Goal: Task Accomplishment & Management: Use online tool/utility

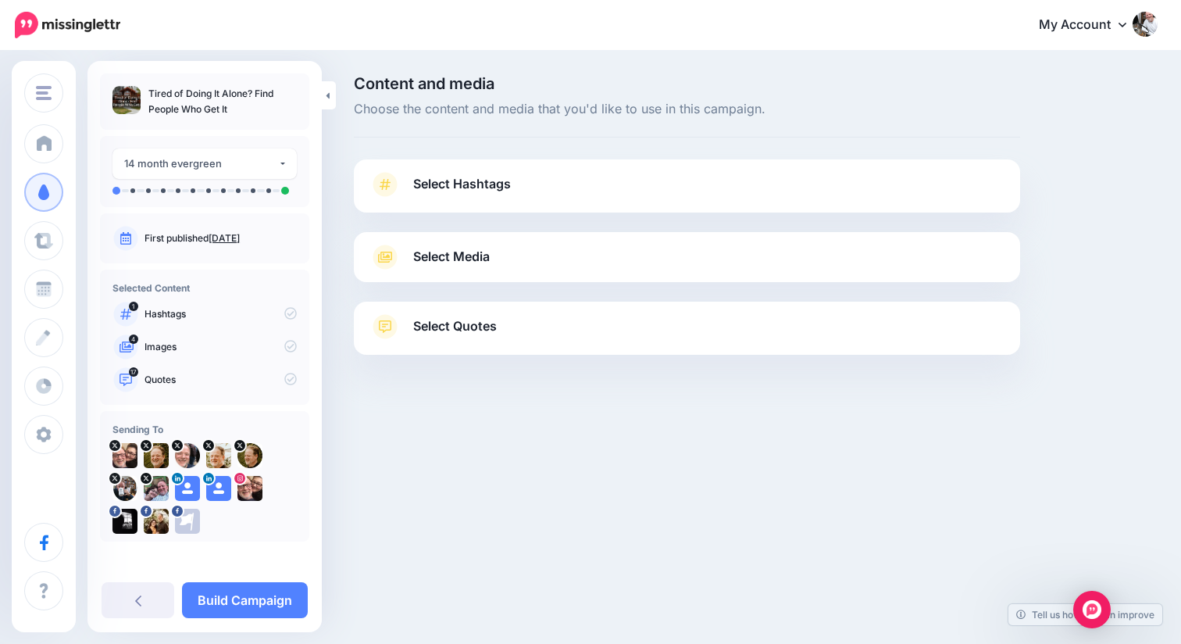
click at [518, 184] on link "Select Hashtags" at bounding box center [687, 192] width 635 height 41
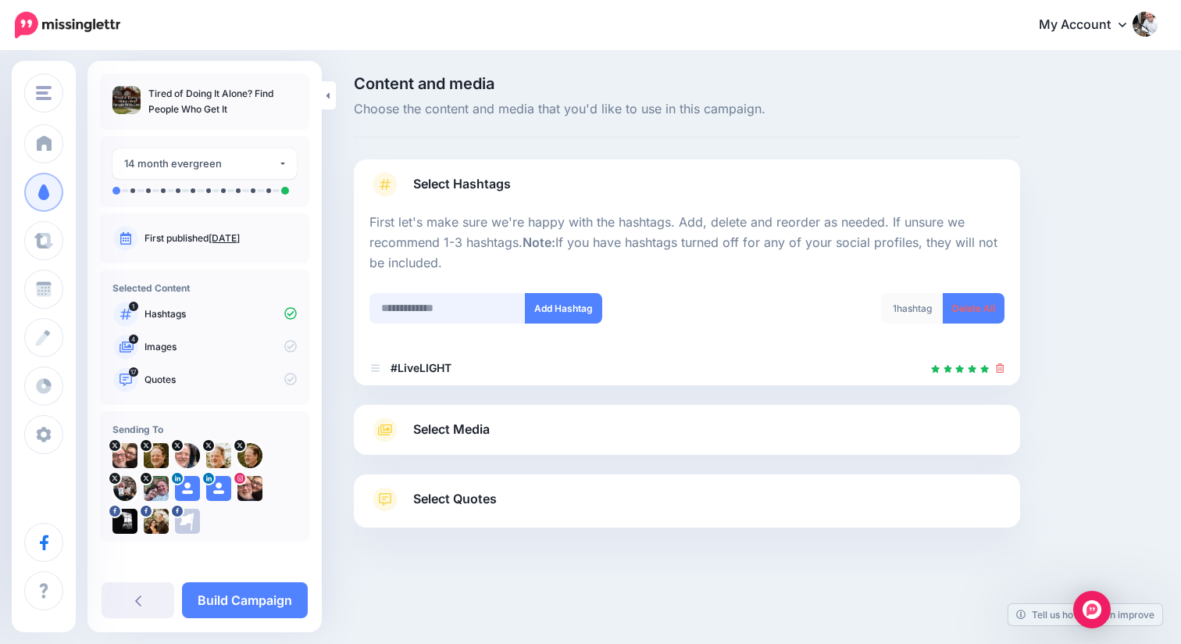
click at [414, 301] on input "text" at bounding box center [448, 308] width 156 height 30
click at [426, 305] on input "text" at bounding box center [448, 308] width 156 height 30
paste input "**********"
type input "**********"
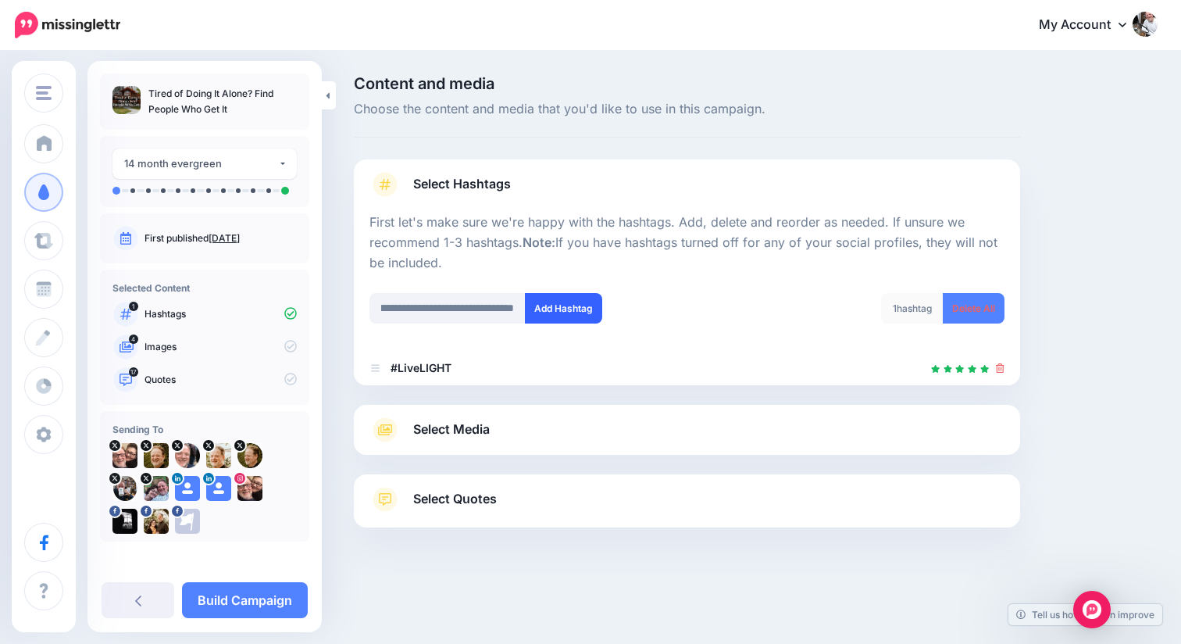
scroll to position [0, 0]
click at [570, 304] on button "Add Hashtag" at bounding box center [563, 308] width 77 height 30
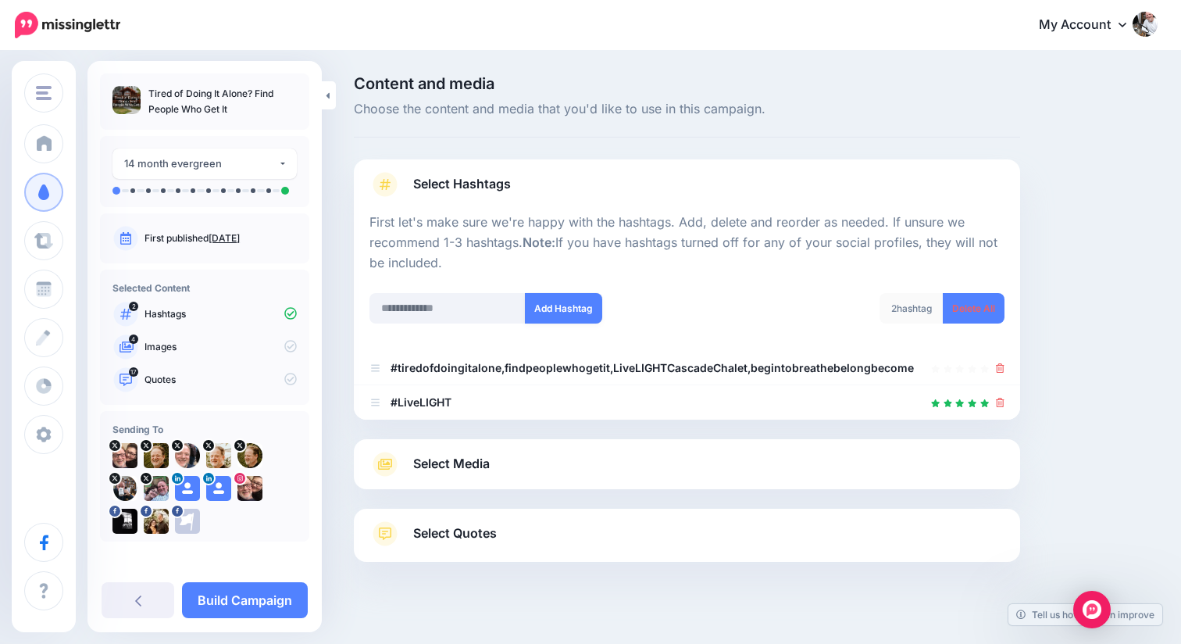
scroll to position [19, 0]
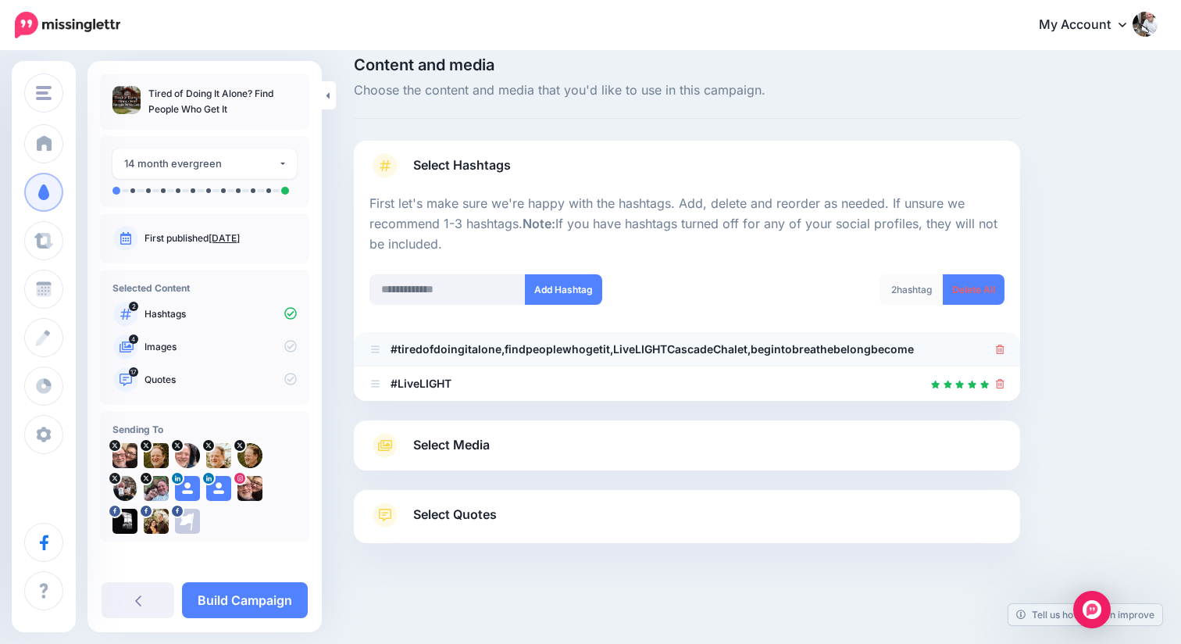
click at [1000, 348] on icon at bounding box center [1000, 349] width 9 height 9
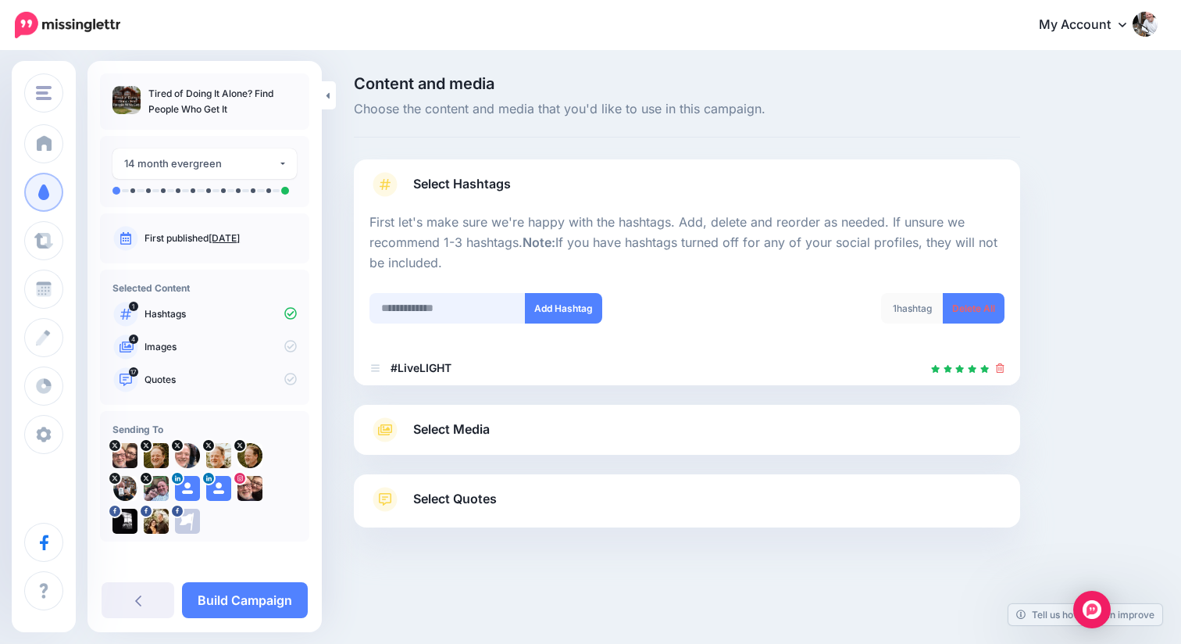
click at [391, 303] on input "text" at bounding box center [448, 308] width 156 height 30
paste input "**********"
type input "**********"
click at [570, 304] on button "Add Hashtag" at bounding box center [563, 308] width 77 height 30
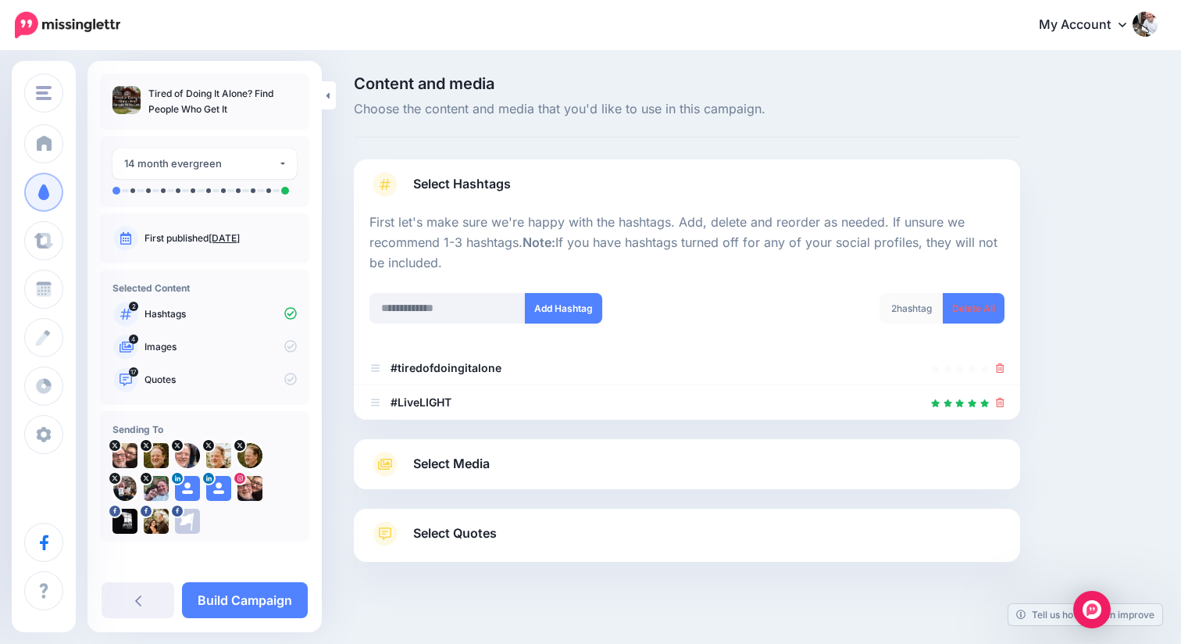
scroll to position [19, 0]
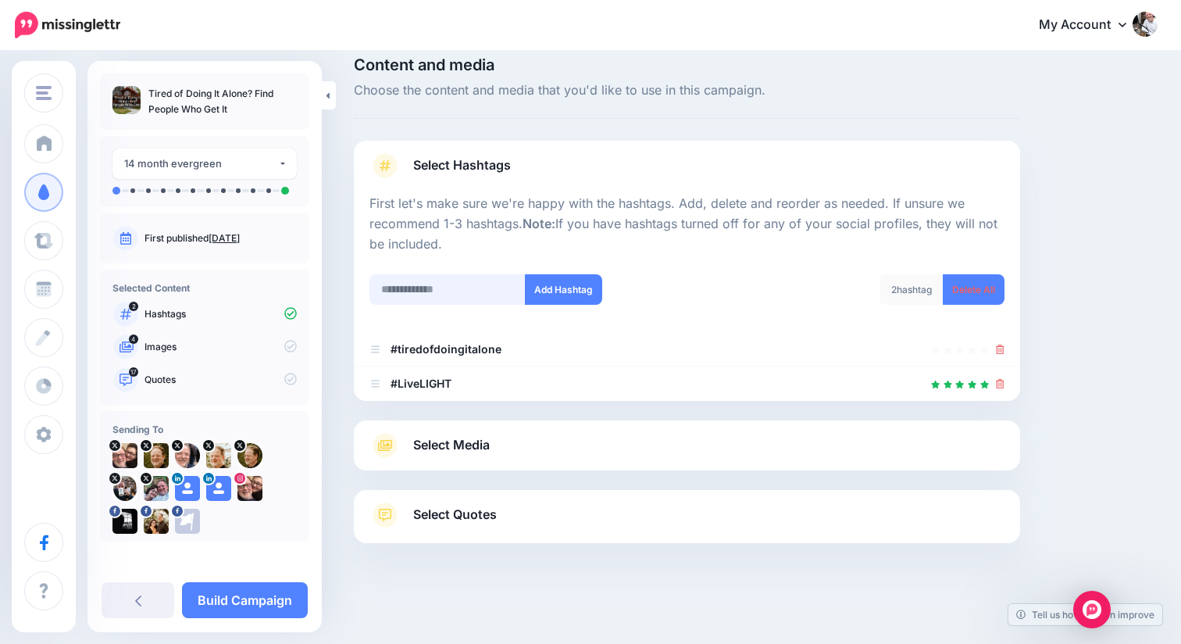
click at [440, 289] on input "text" at bounding box center [448, 289] width 156 height 30
paste input "**********"
type input "**********"
click at [580, 279] on button "Add Hashtag" at bounding box center [563, 289] width 77 height 30
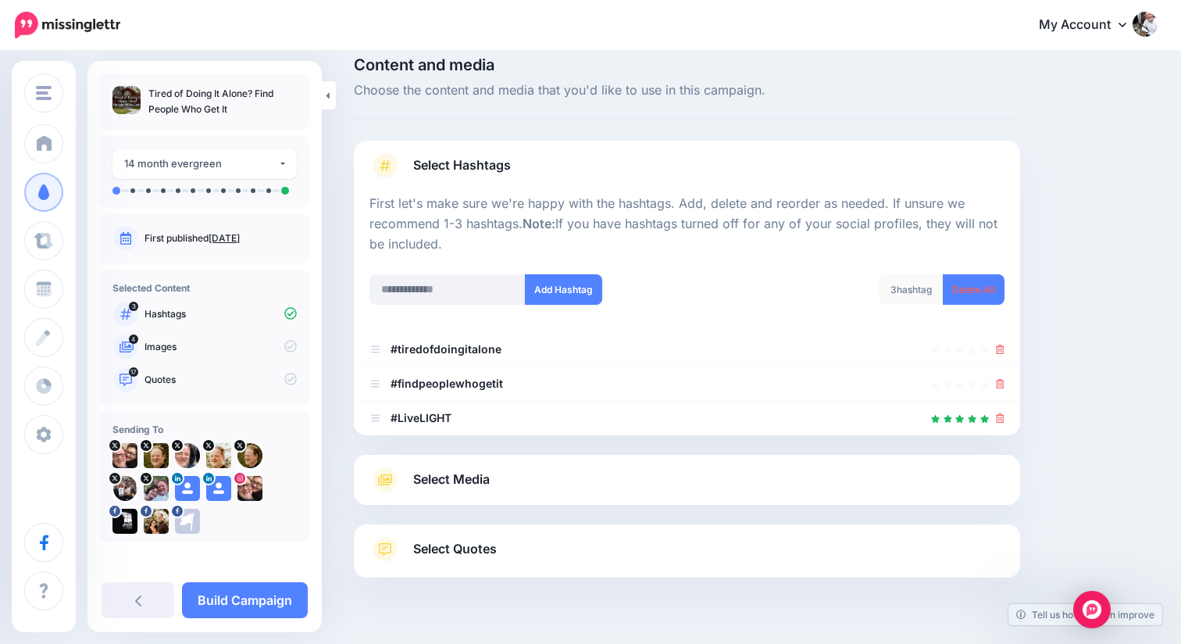
scroll to position [53, 0]
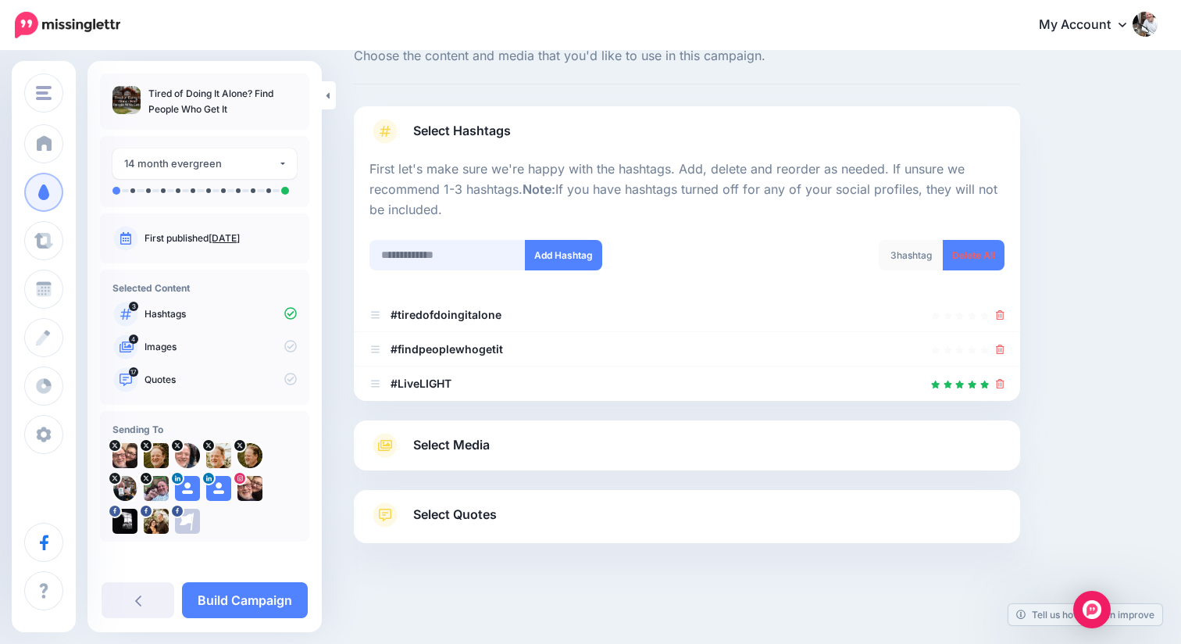
click at [411, 262] on input "text" at bounding box center [448, 255] width 156 height 30
paste input "**********"
type input "**********"
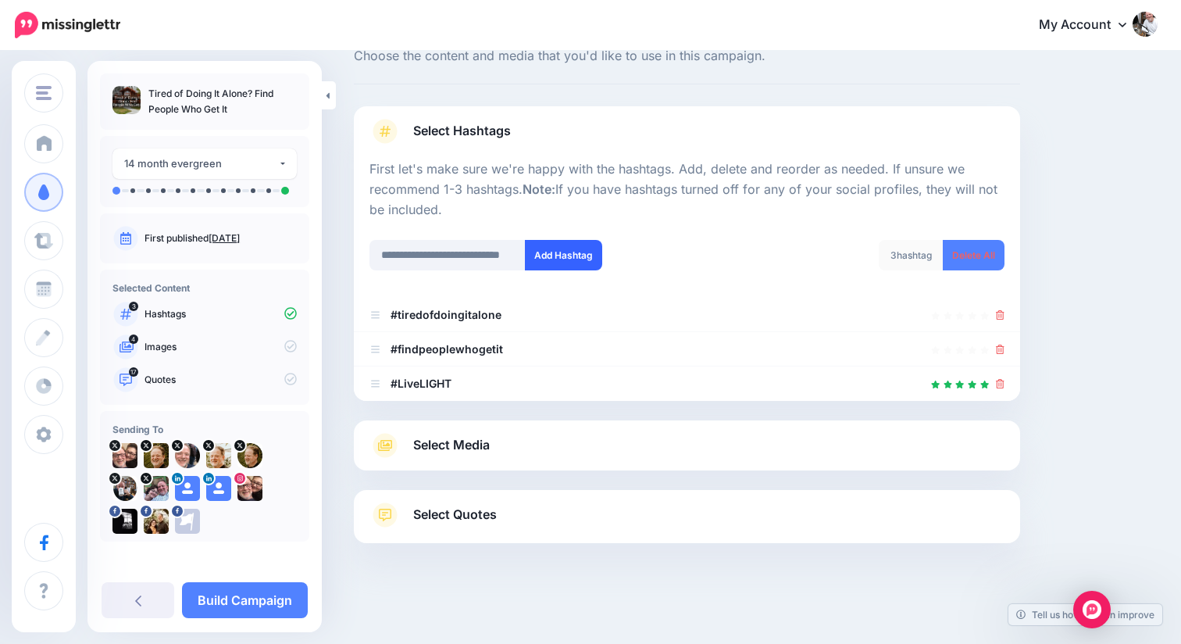
click at [577, 249] on button "Add Hashtag" at bounding box center [563, 255] width 77 height 30
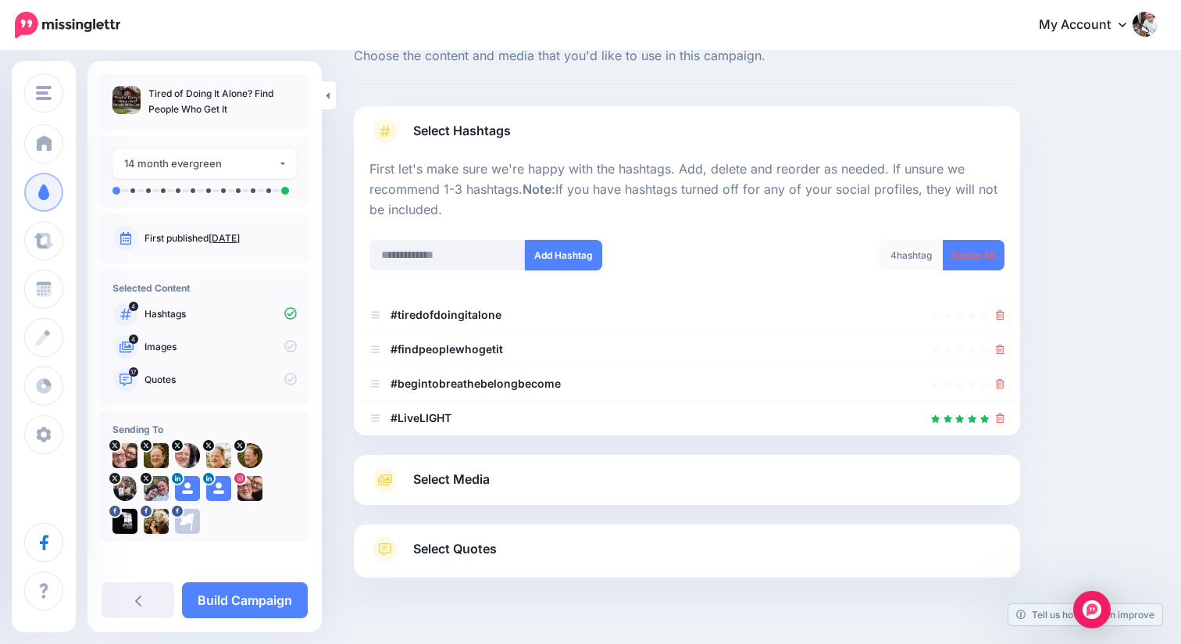
scroll to position [87, 0]
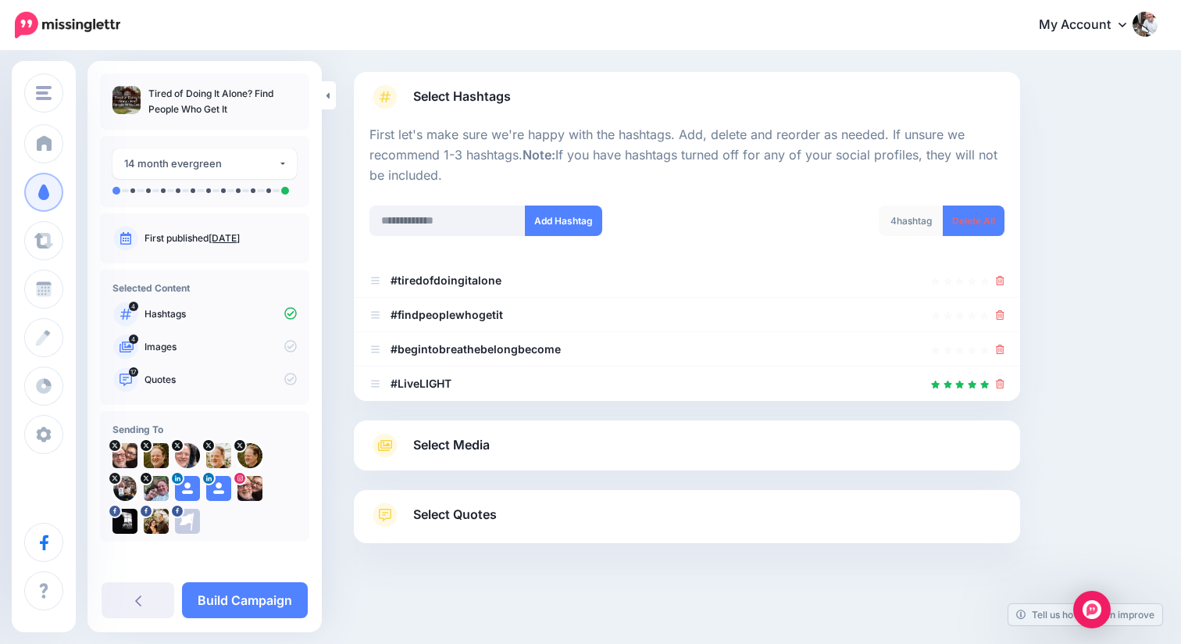
click at [471, 450] on span "Select Media" at bounding box center [451, 444] width 77 height 21
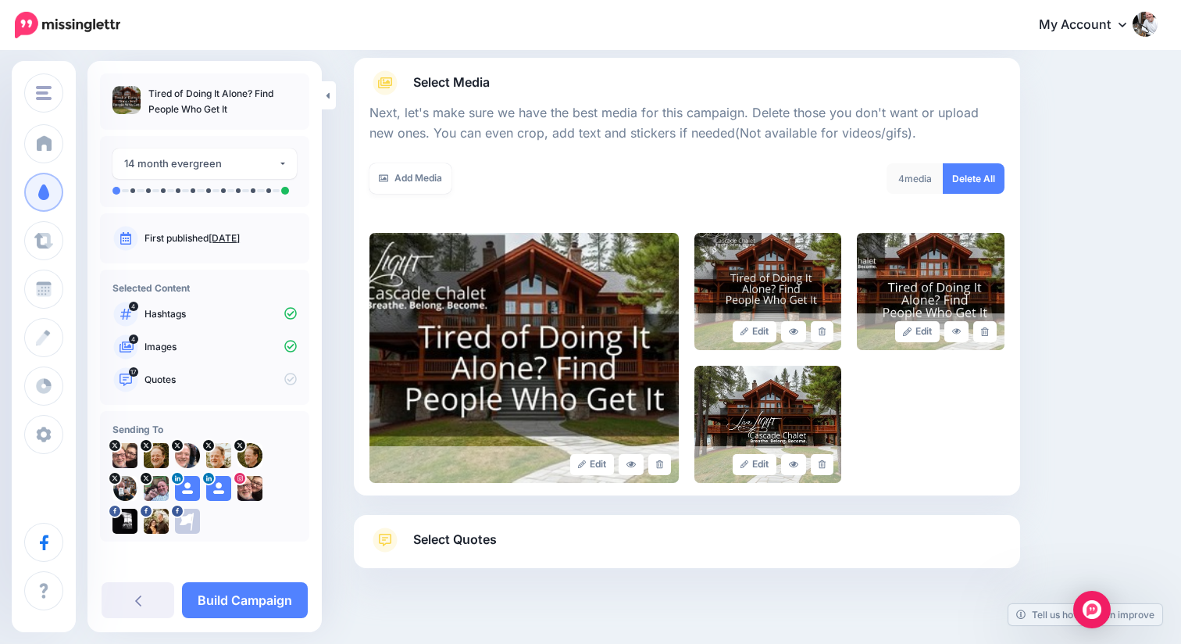
scroll to position [200, 0]
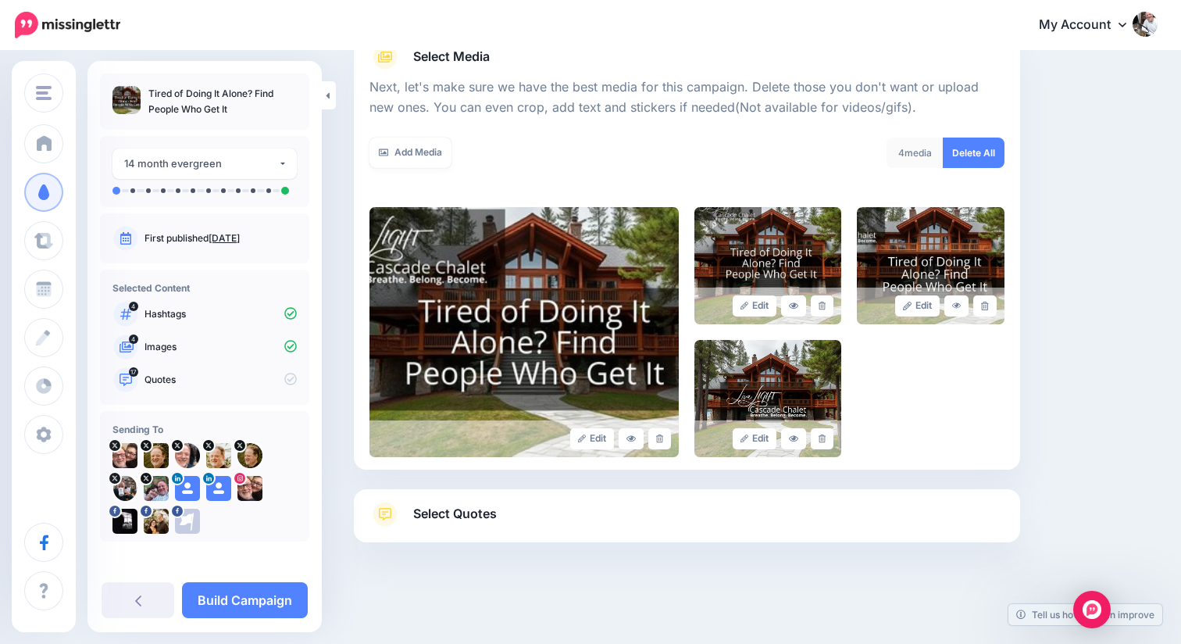
click at [459, 519] on span "Select Quotes" at bounding box center [455, 513] width 84 height 21
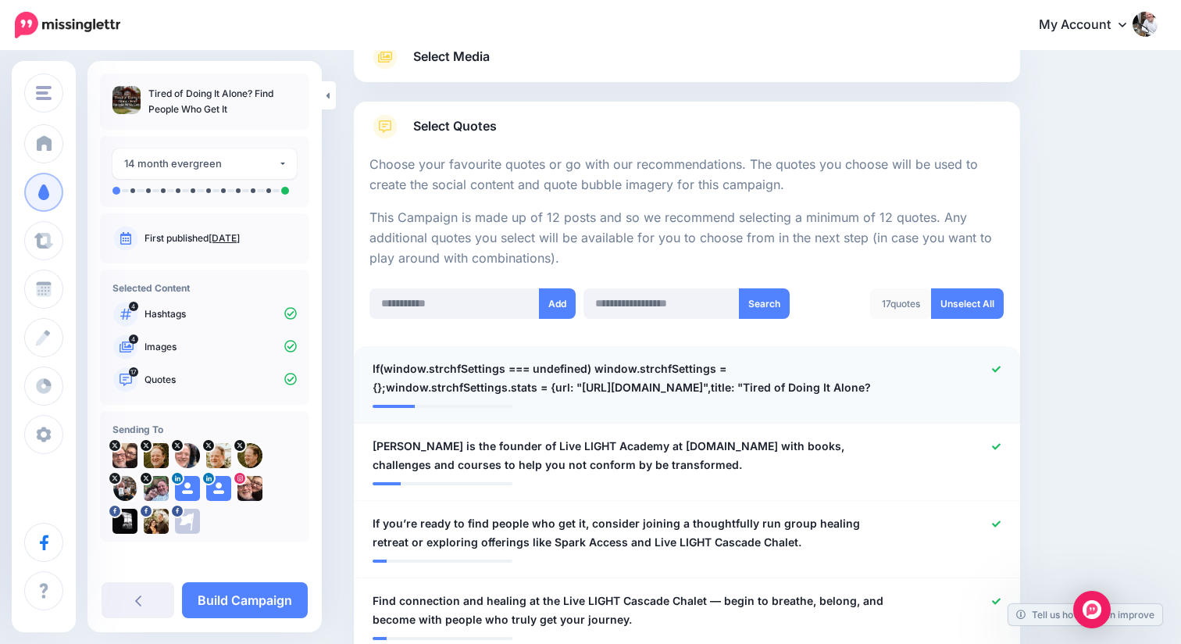
click at [1002, 367] on div at bounding box center [958, 377] width 109 height 37
click at [998, 366] on icon at bounding box center [996, 369] width 9 height 9
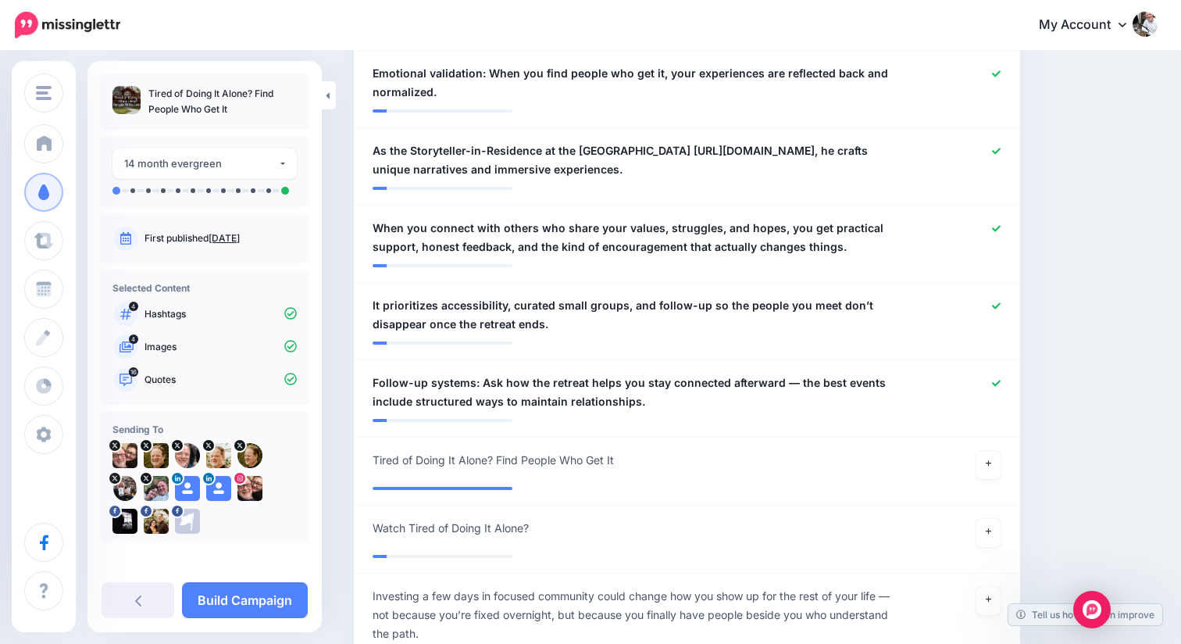
scroll to position [1425, 0]
click at [995, 478] on link at bounding box center [989, 464] width 25 height 28
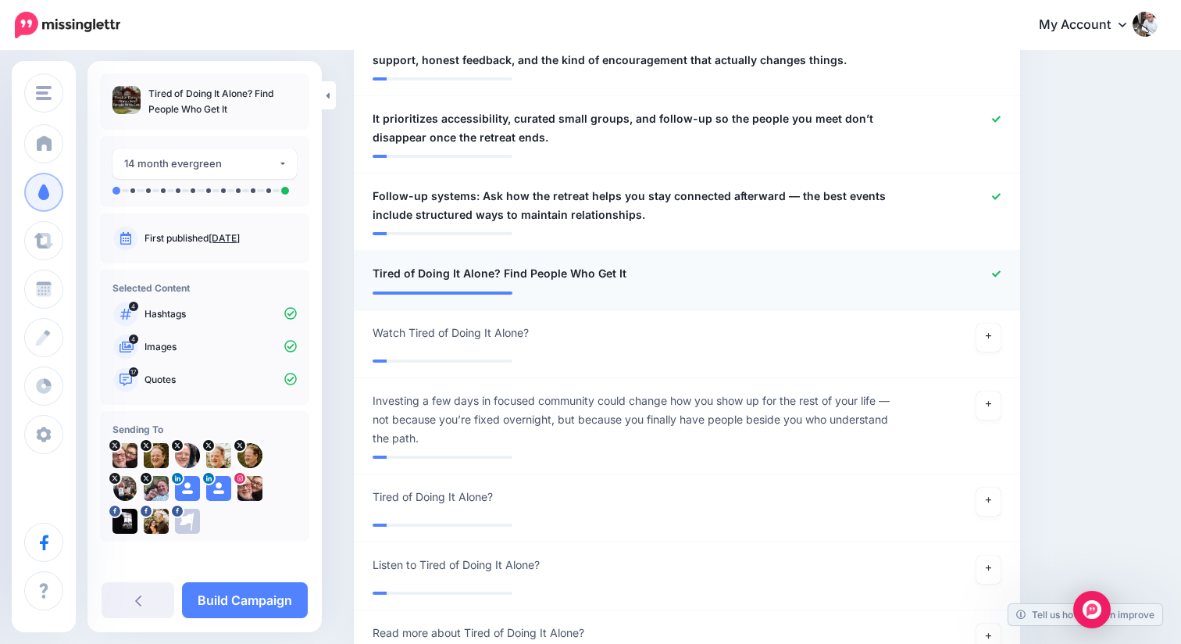
scroll to position [1612, 0]
click at [999, 512] on link at bounding box center [989, 500] width 25 height 28
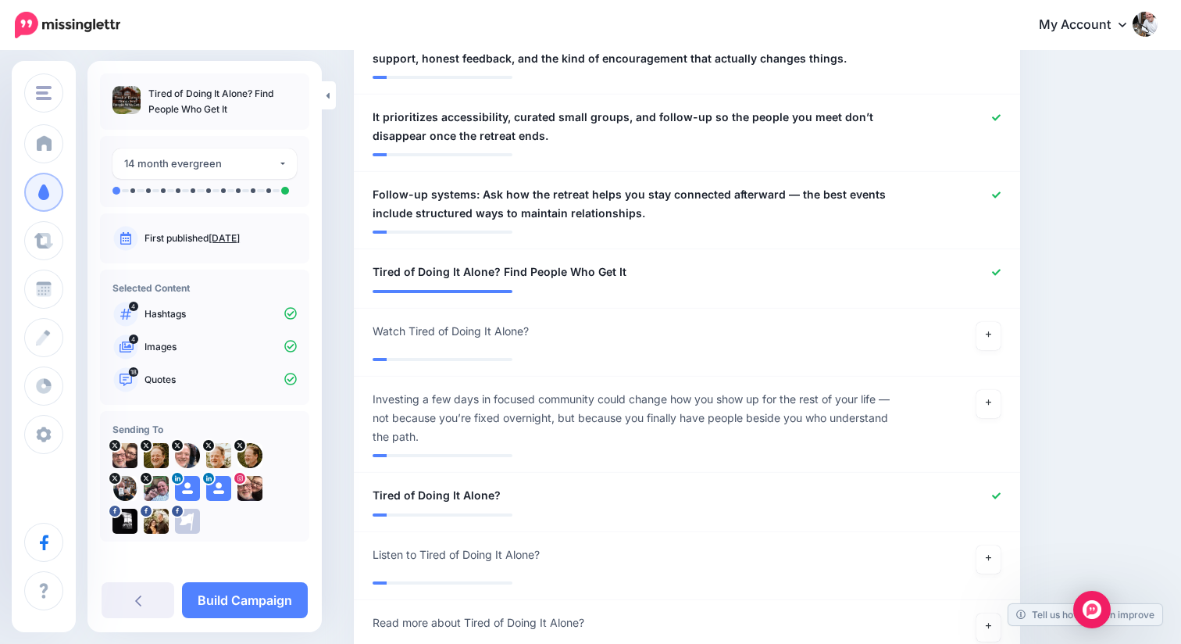
scroll to position [3, 0]
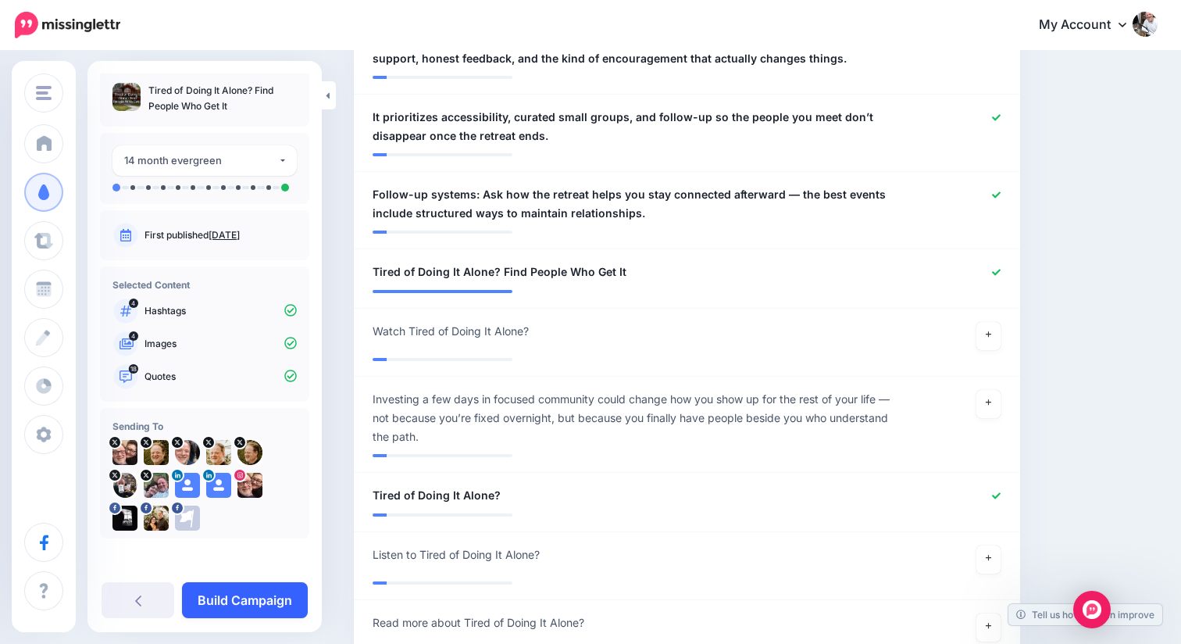
click at [266, 605] on link "Build Campaign" at bounding box center [245, 600] width 126 height 36
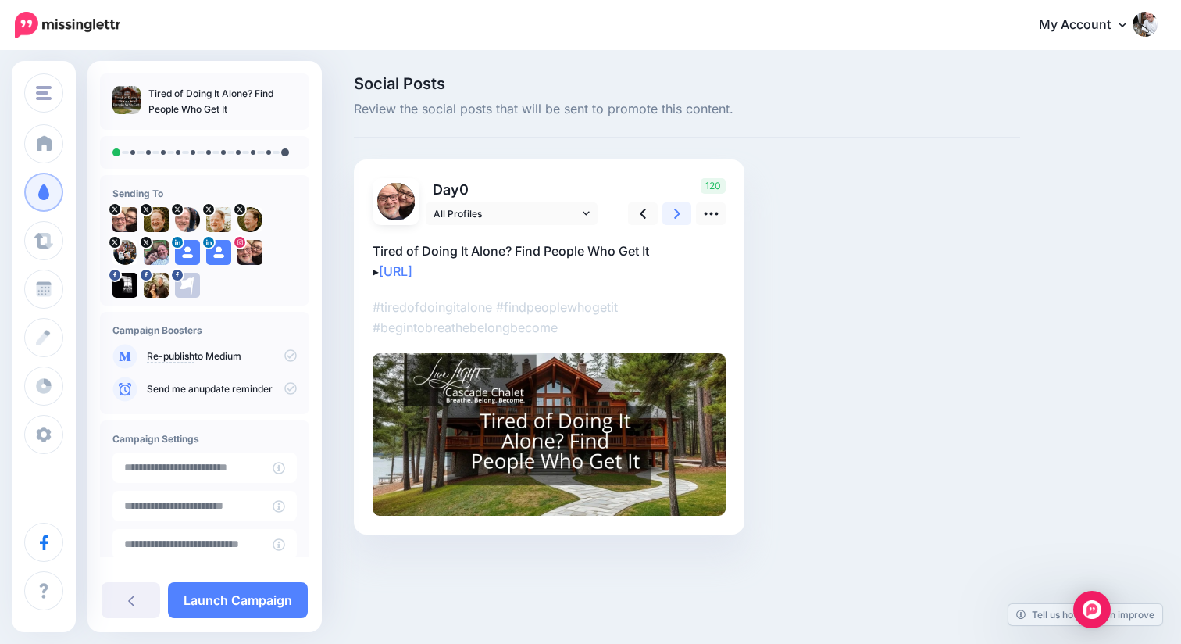
click at [679, 216] on icon at bounding box center [677, 213] width 6 height 16
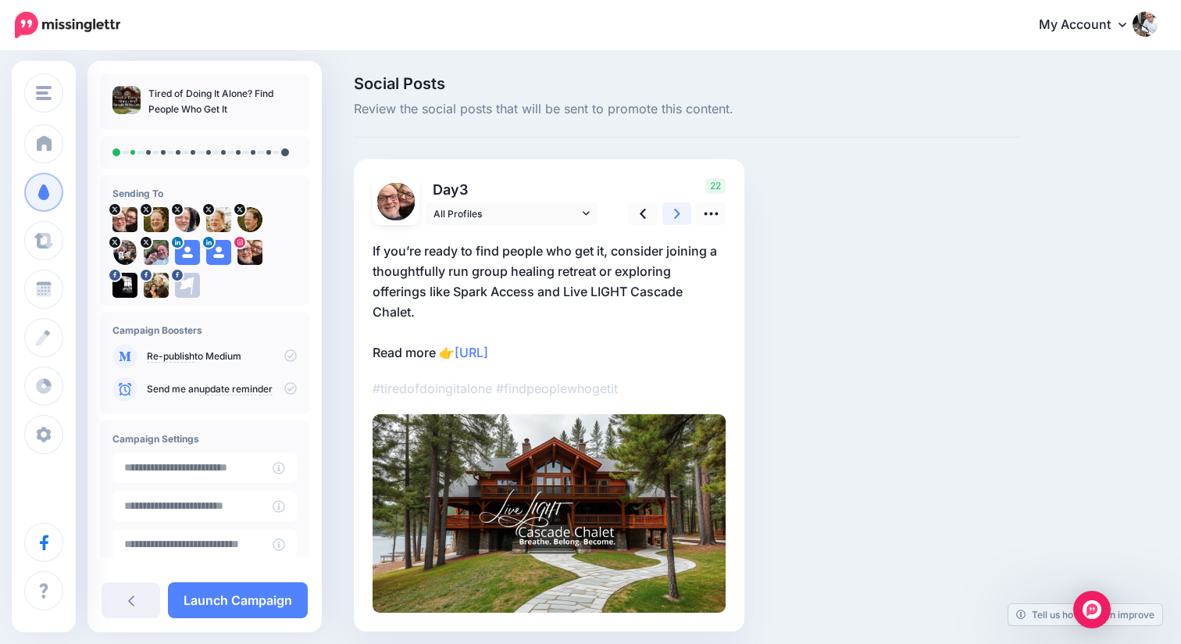
click at [679, 216] on icon at bounding box center [677, 213] width 6 height 16
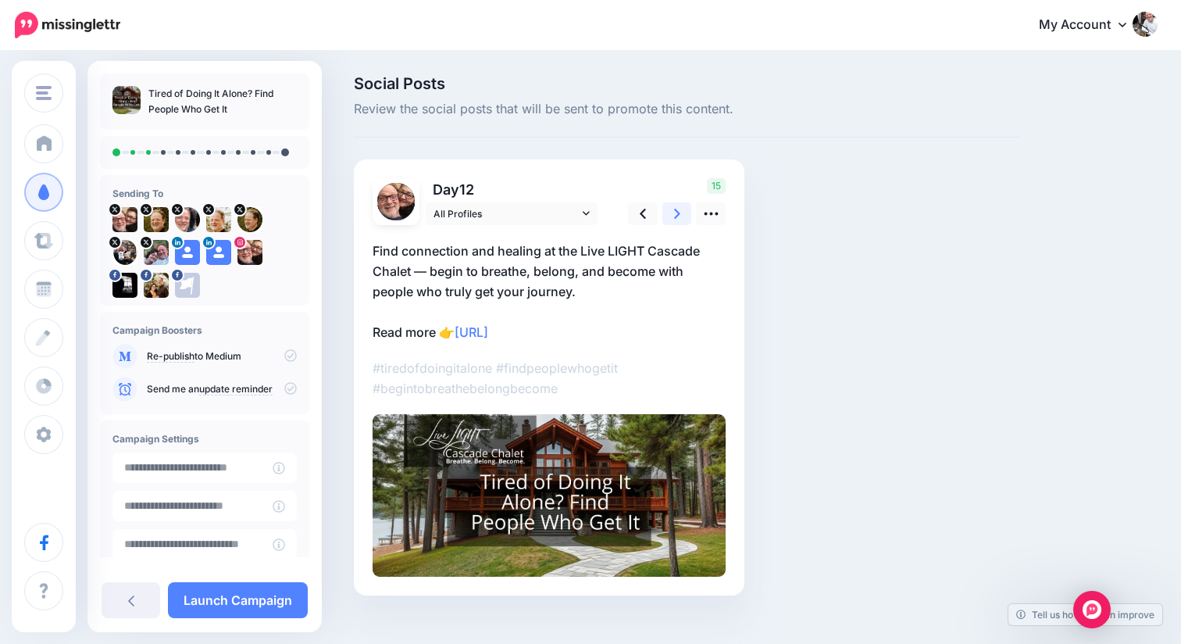
click at [679, 216] on icon at bounding box center [677, 213] width 6 height 16
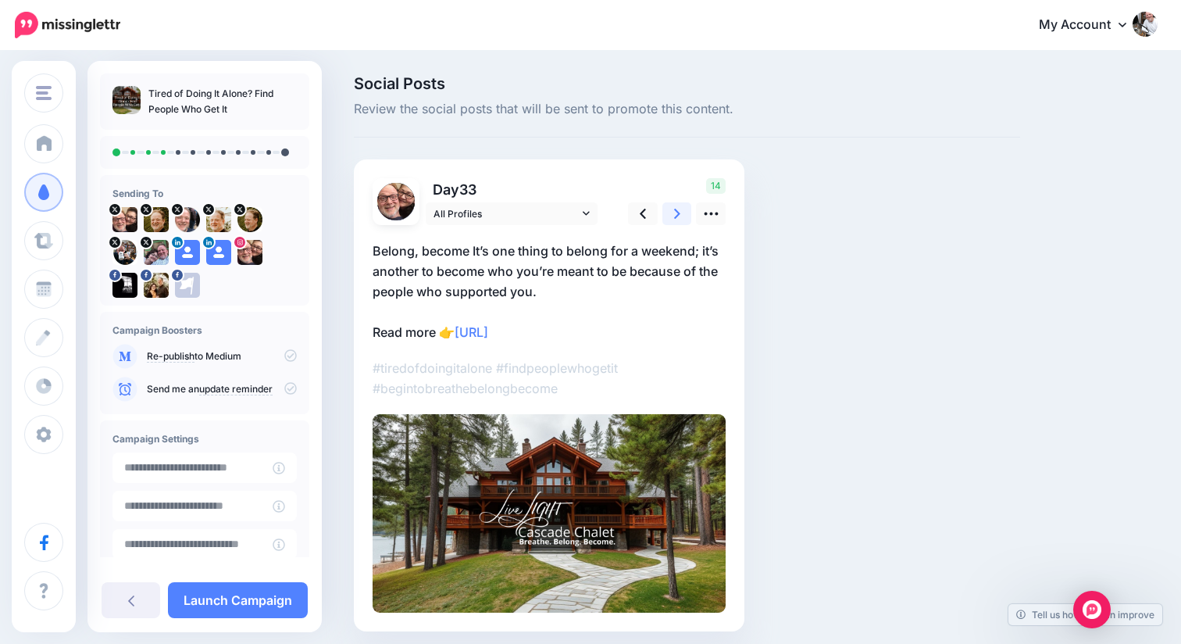
click at [679, 216] on icon at bounding box center [677, 213] width 6 height 16
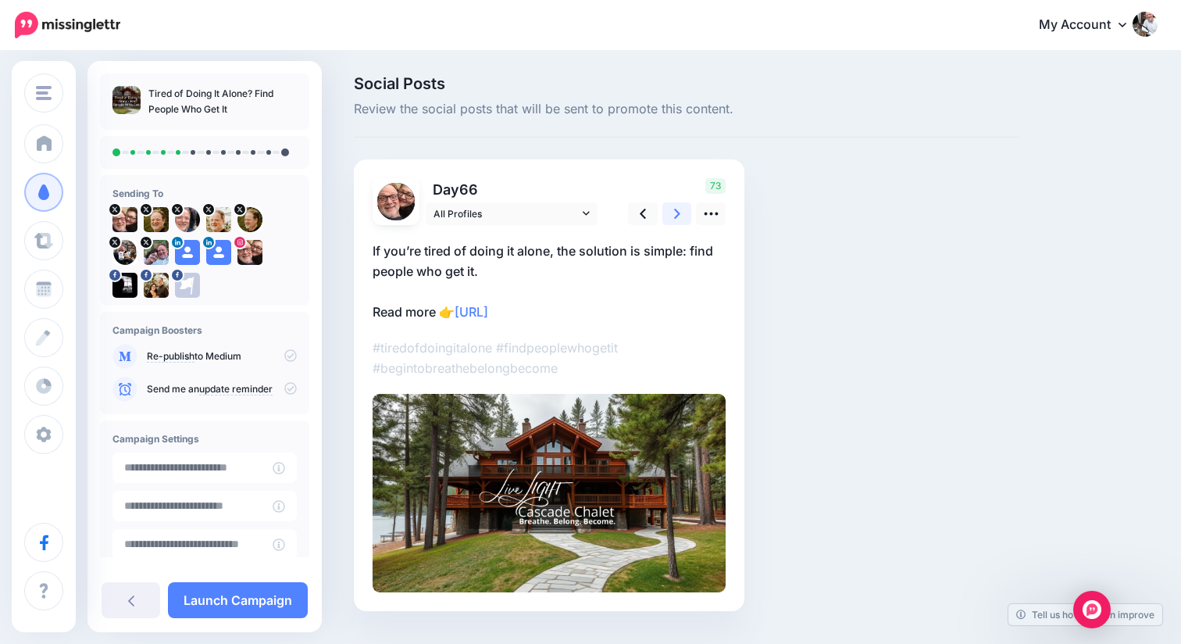
click at [679, 216] on icon at bounding box center [677, 213] width 6 height 16
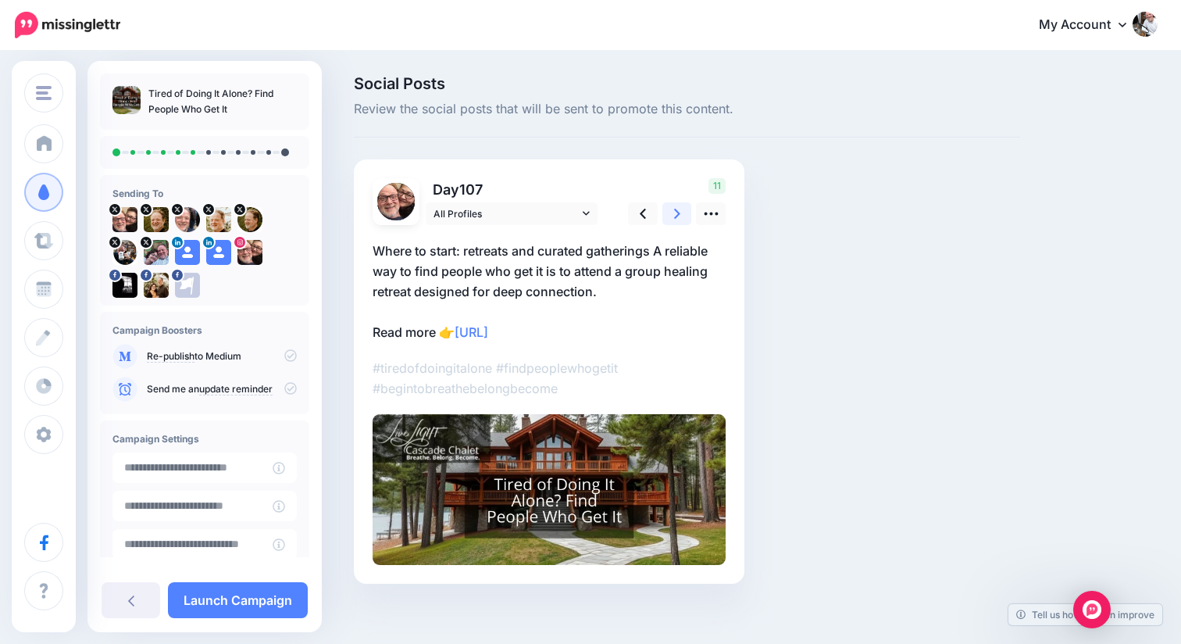
click at [679, 216] on icon at bounding box center [677, 213] width 6 height 16
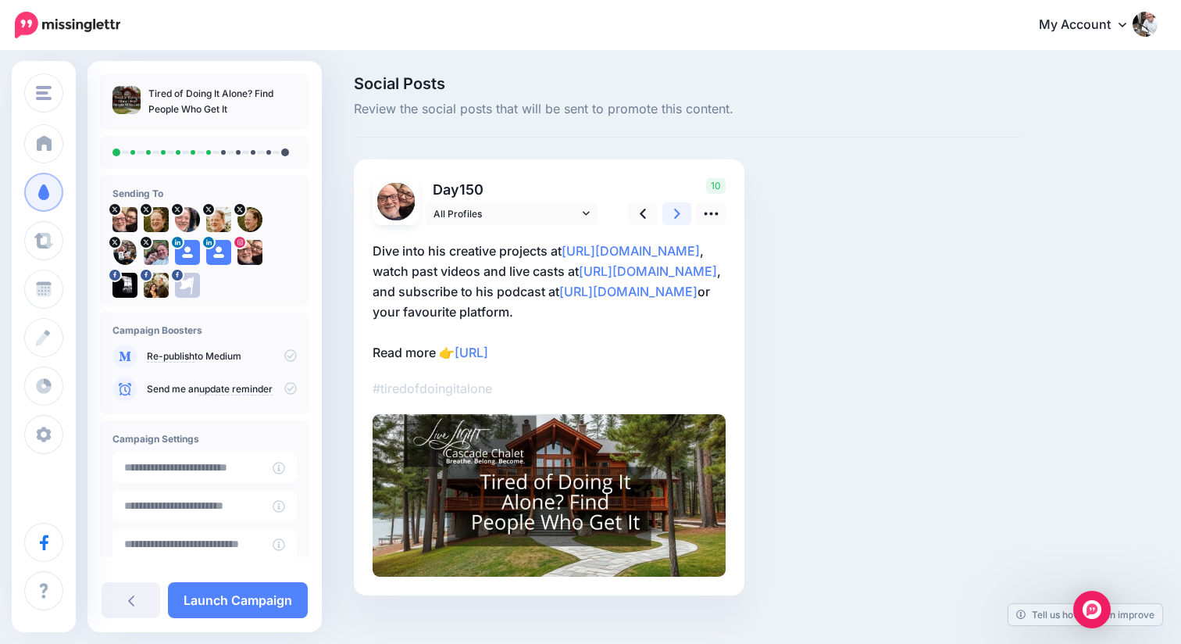
click at [679, 216] on icon at bounding box center [677, 213] width 6 height 16
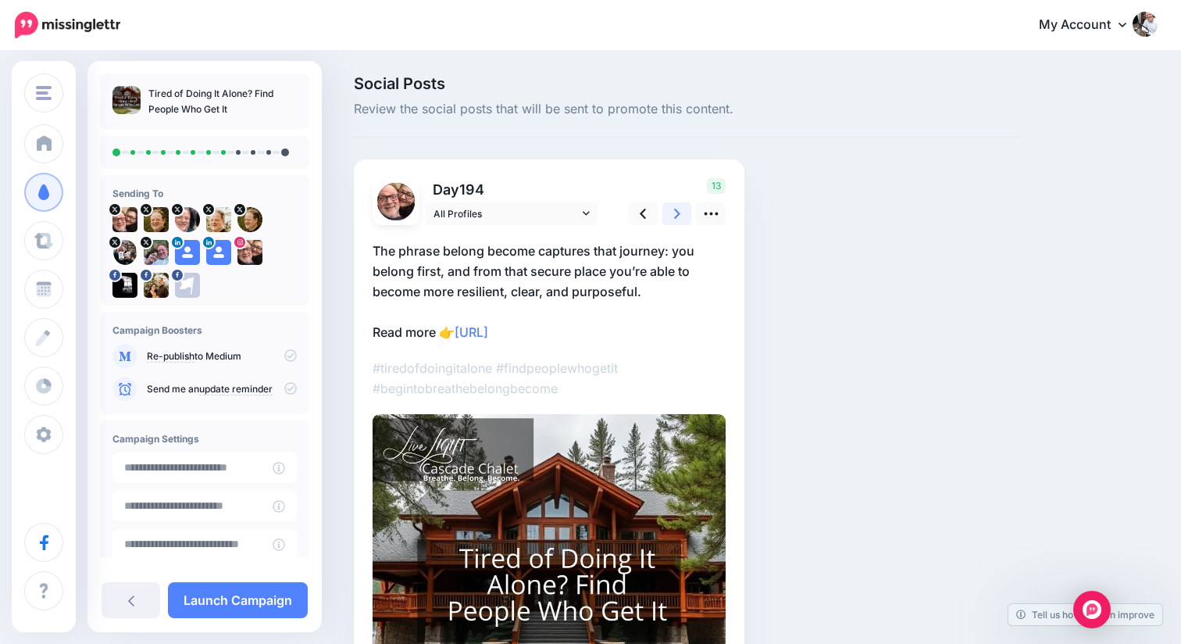
click at [679, 216] on icon at bounding box center [677, 213] width 6 height 16
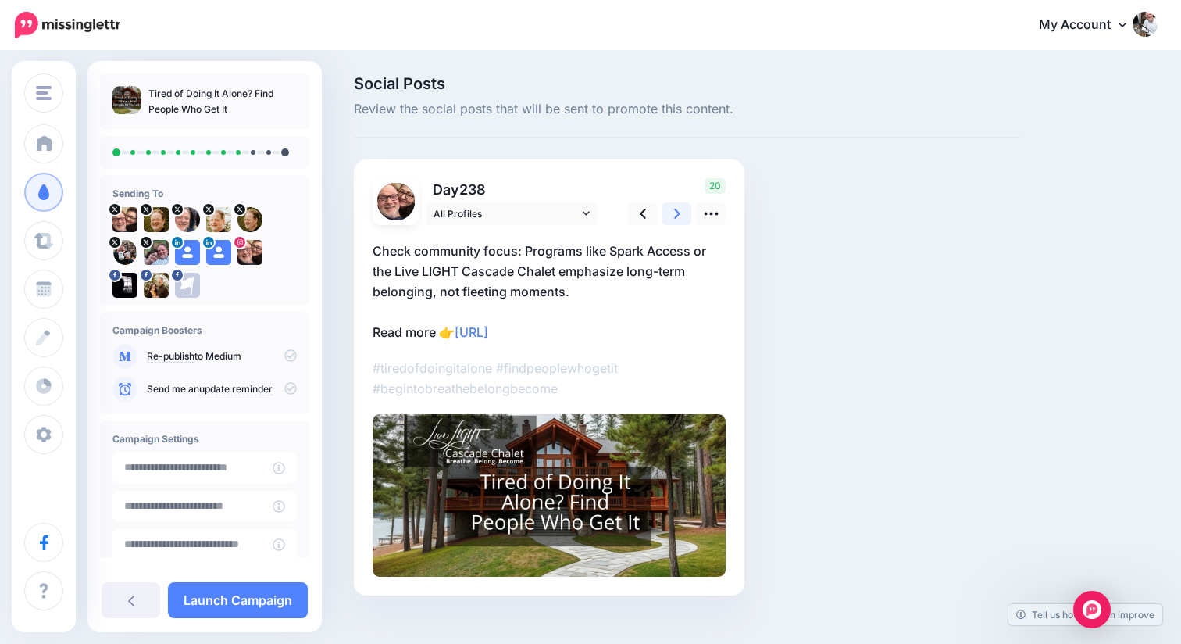
click at [679, 216] on icon at bounding box center [677, 213] width 6 height 16
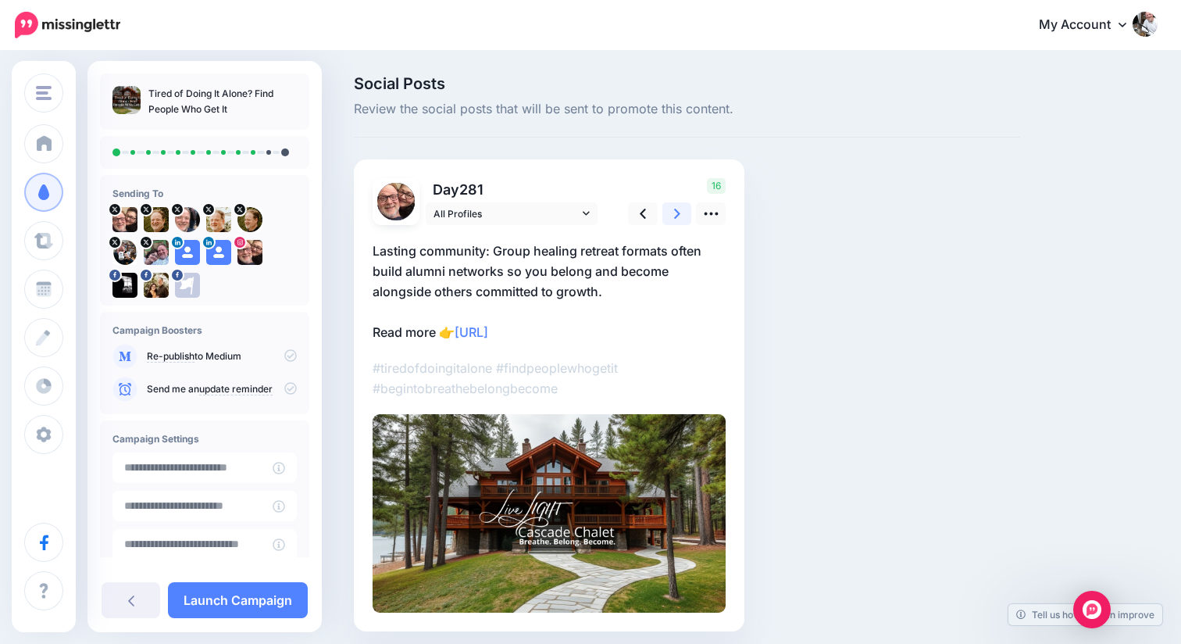
click at [679, 216] on icon at bounding box center [677, 213] width 6 height 16
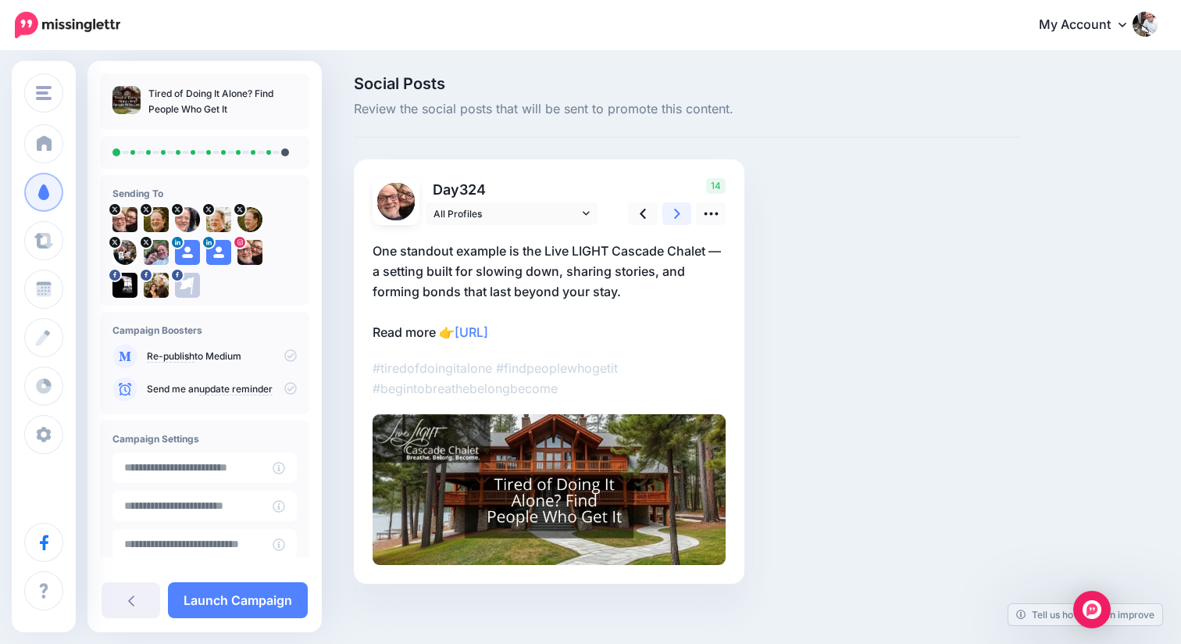
click at [679, 216] on icon at bounding box center [677, 213] width 6 height 16
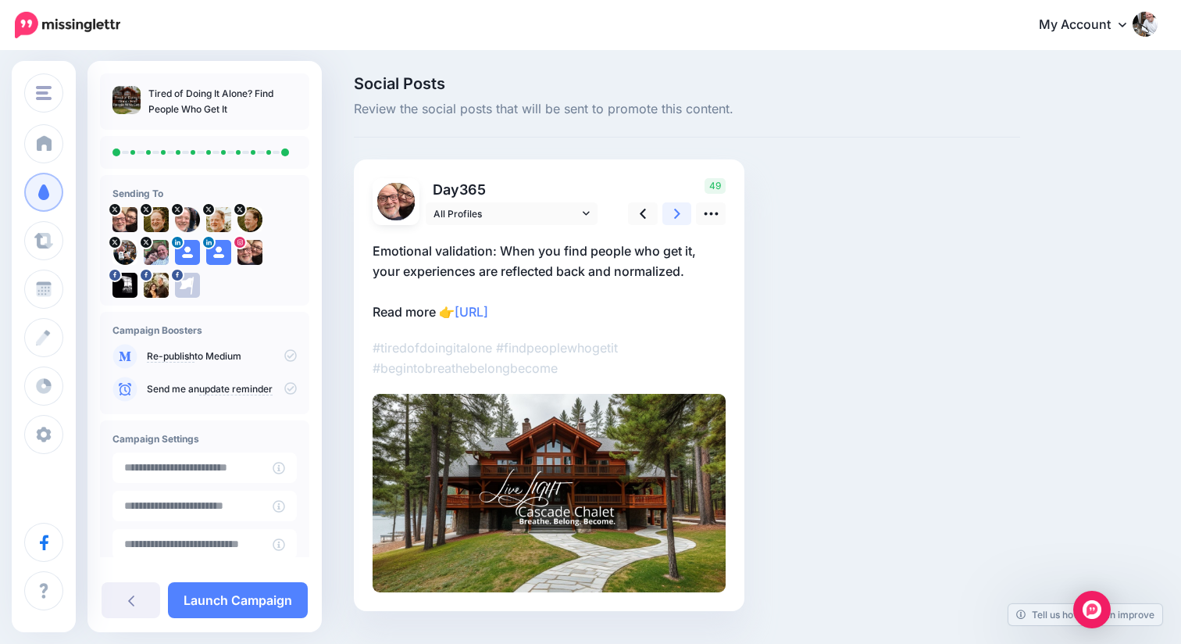
click at [679, 216] on icon at bounding box center [677, 213] width 6 height 16
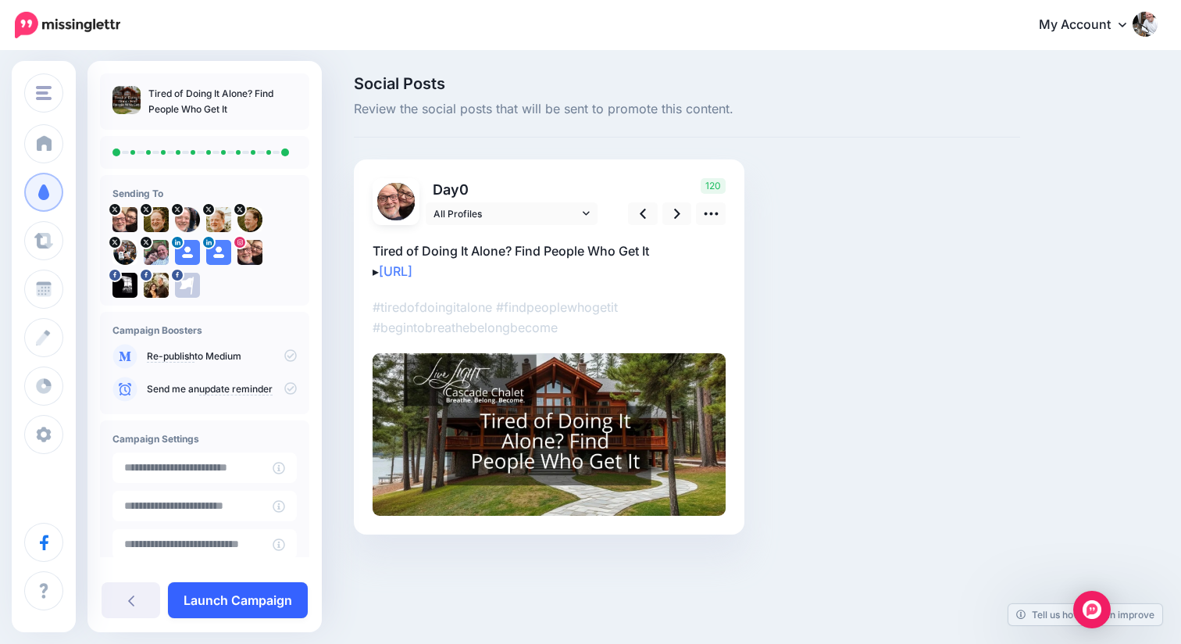
click at [265, 599] on link "Launch Campaign" at bounding box center [238, 600] width 140 height 36
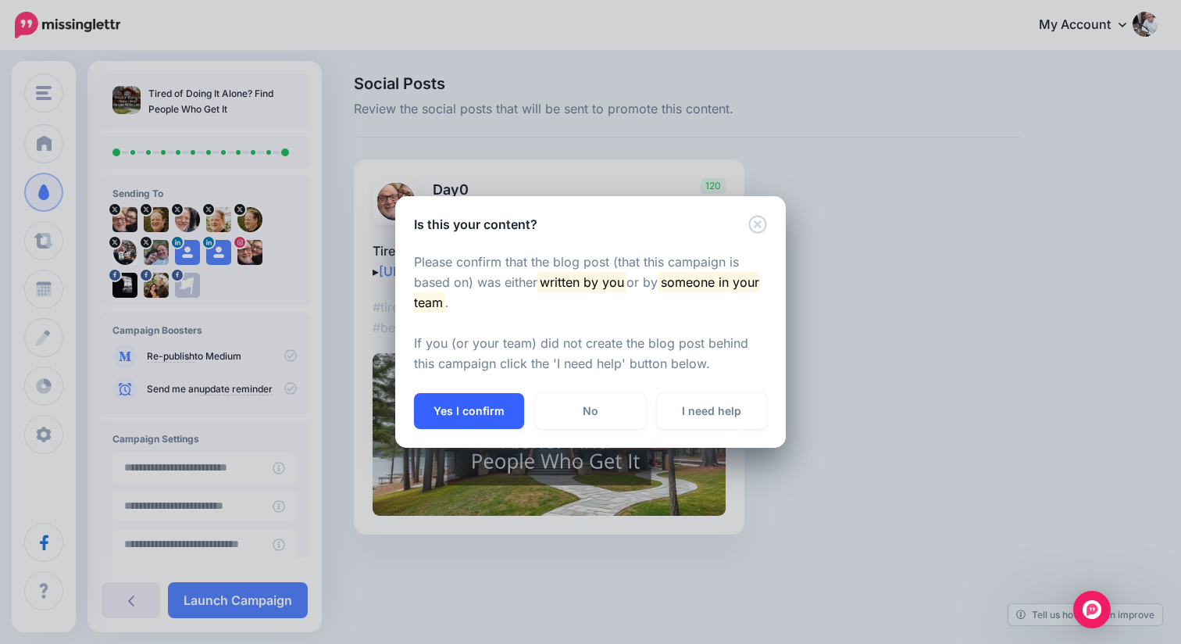
click at [486, 401] on button "Yes I confirm" at bounding box center [469, 411] width 110 height 36
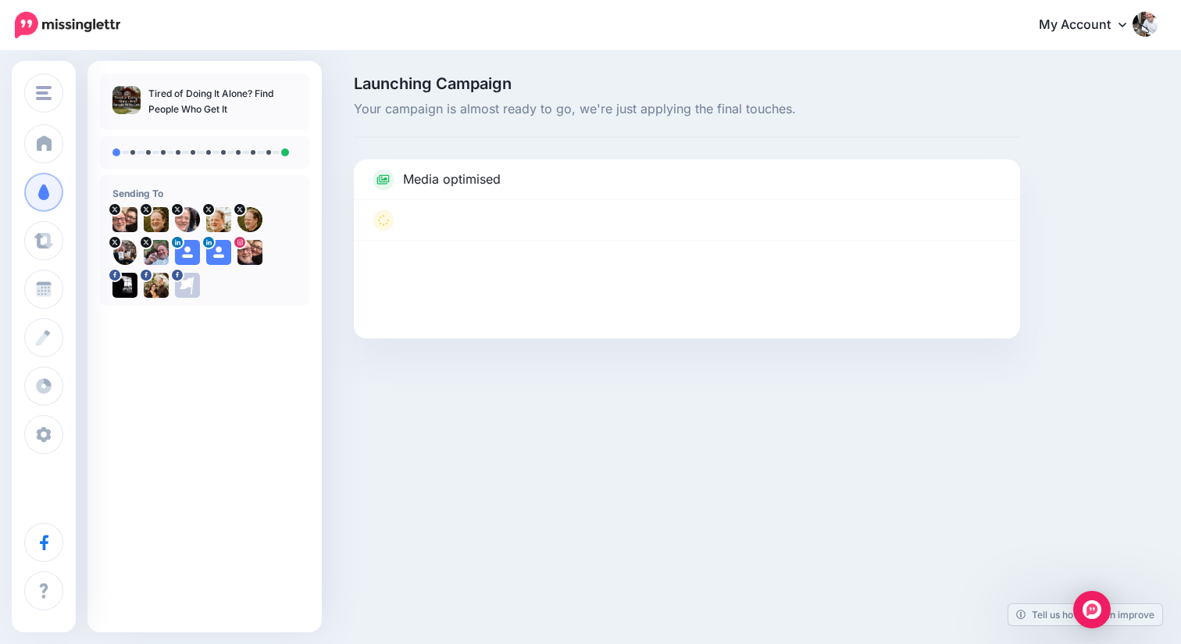
click at [355, 386] on div "Launching Campaign Your campaign is almost ready to go, we're just applying the…" at bounding box center [590, 230] width 1181 height 356
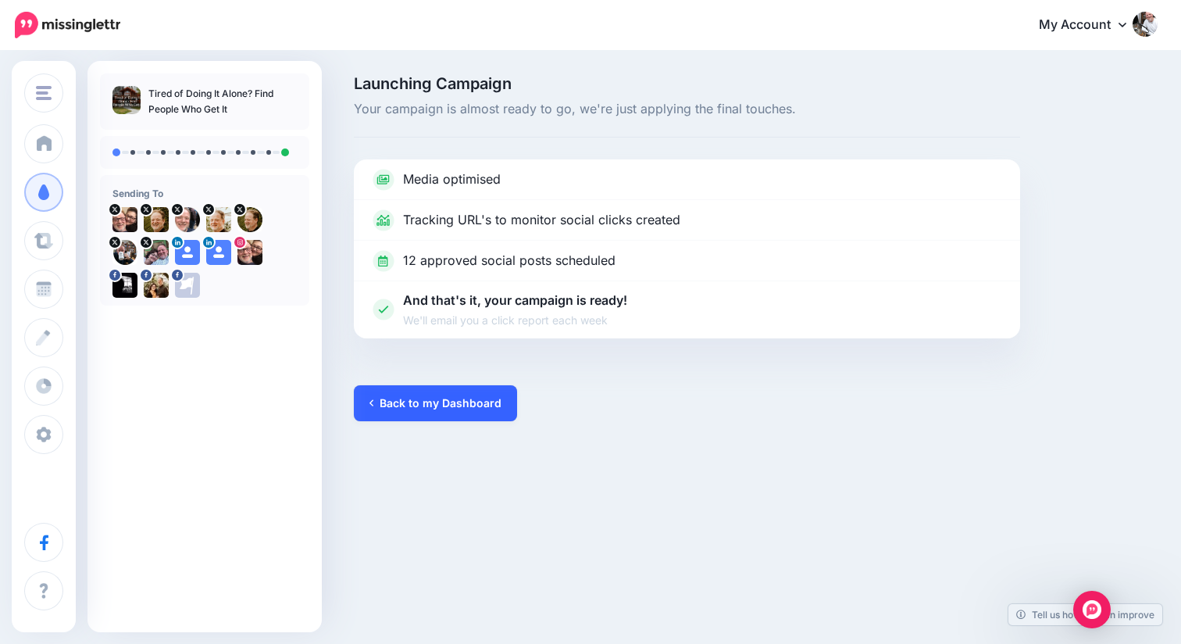
click at [453, 397] on link "Back to my Dashboard" at bounding box center [435, 403] width 163 height 36
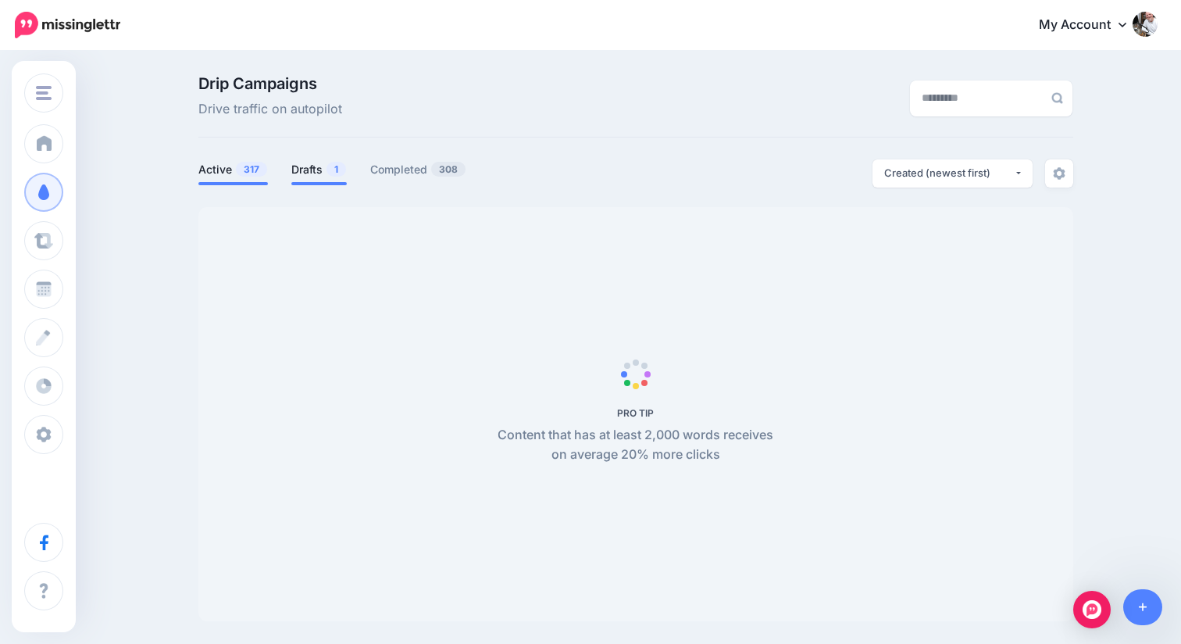
click at [304, 171] on link "Drafts 1" at bounding box center [318, 169] width 55 height 19
